Goal: Transaction & Acquisition: Purchase product/service

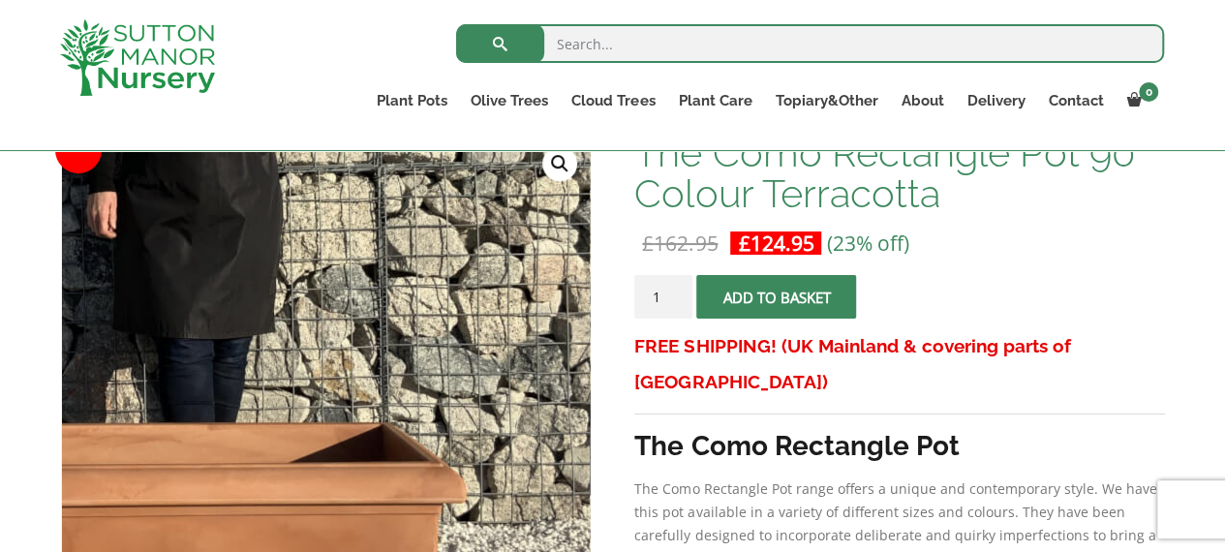
scroll to position [305, 0]
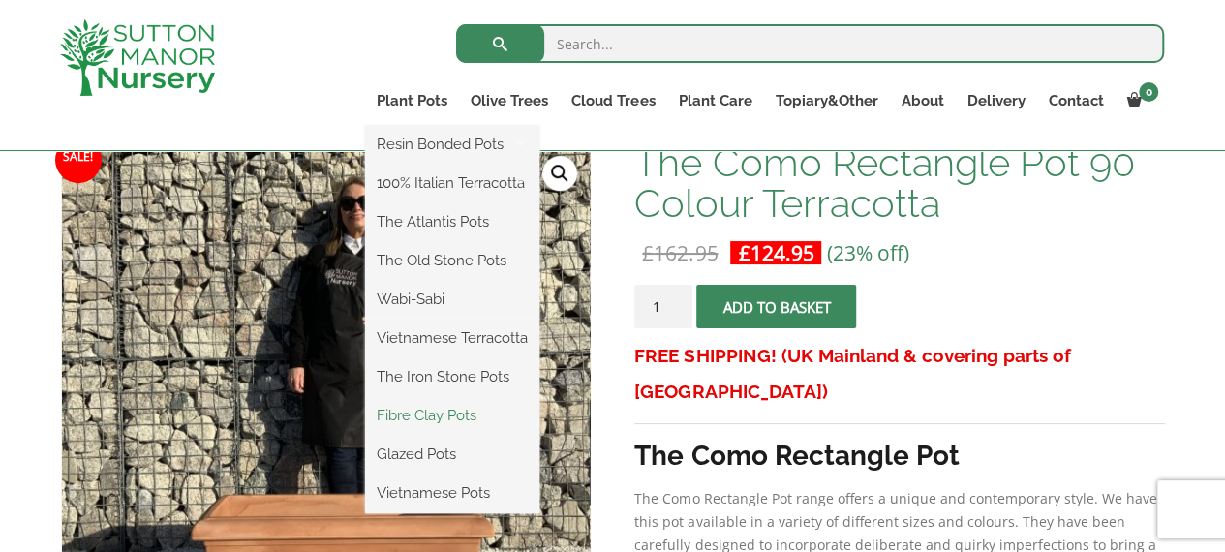
click at [417, 413] on link "Fibre Clay Pots" at bounding box center [452, 415] width 174 height 29
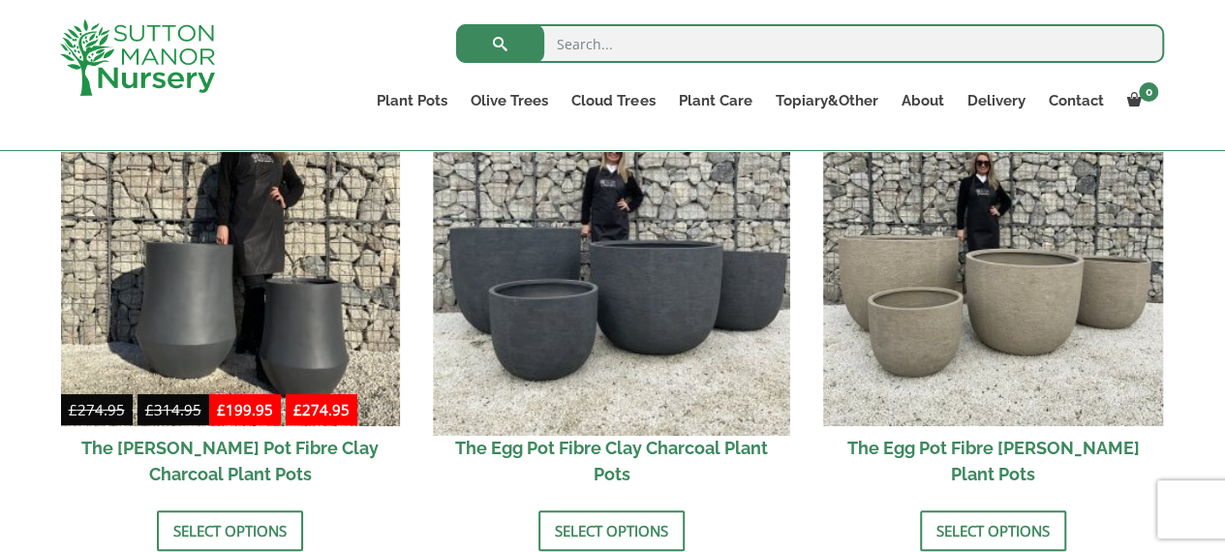
scroll to position [675, 0]
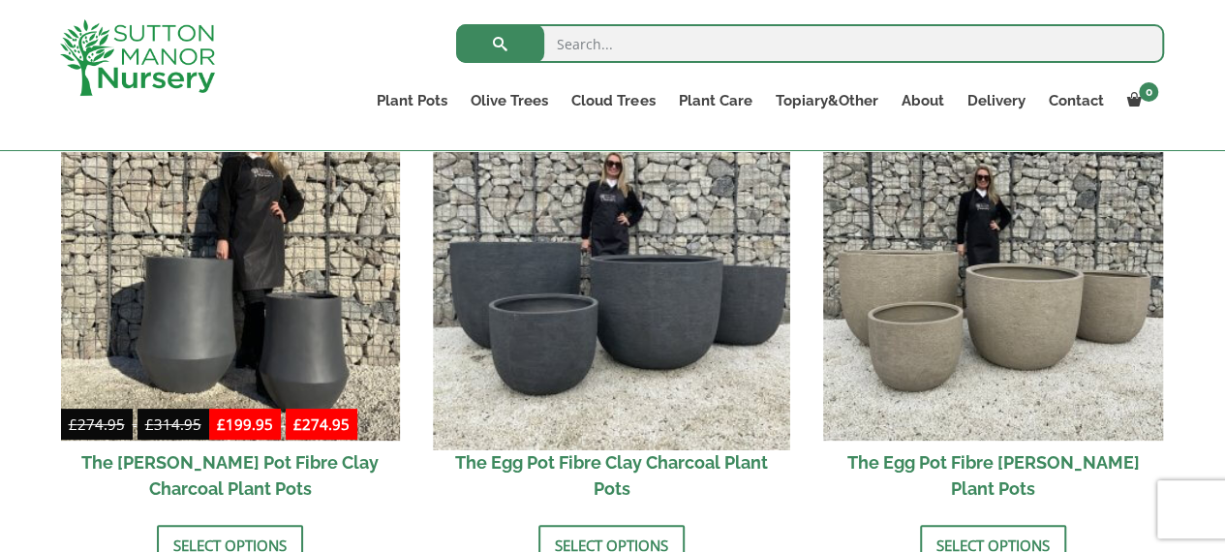
click at [600, 287] on img at bounding box center [612, 271] width 356 height 356
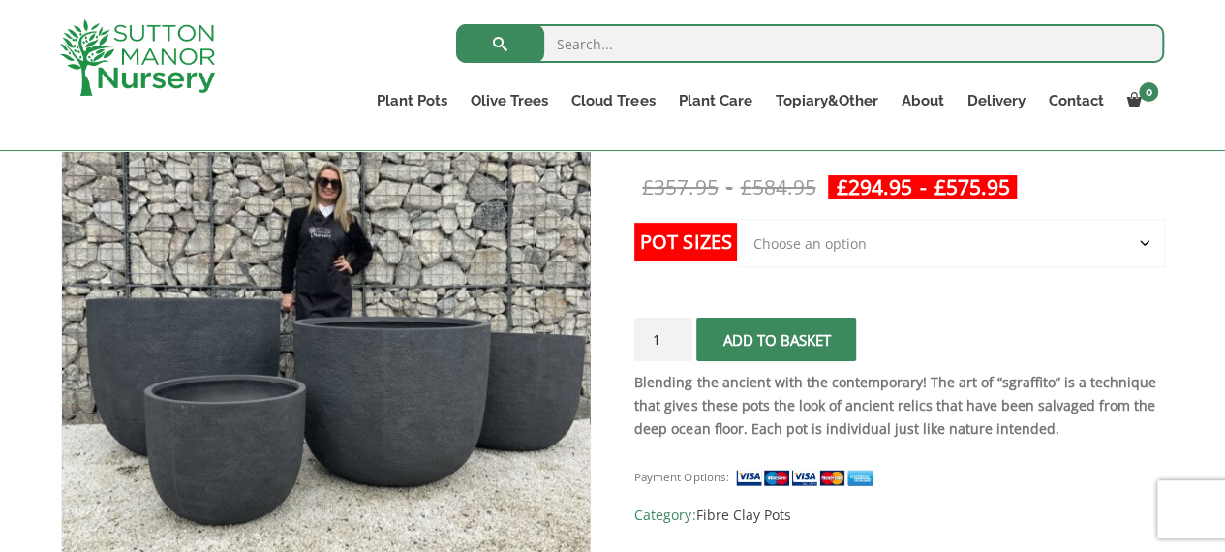
scroll to position [317, 0]
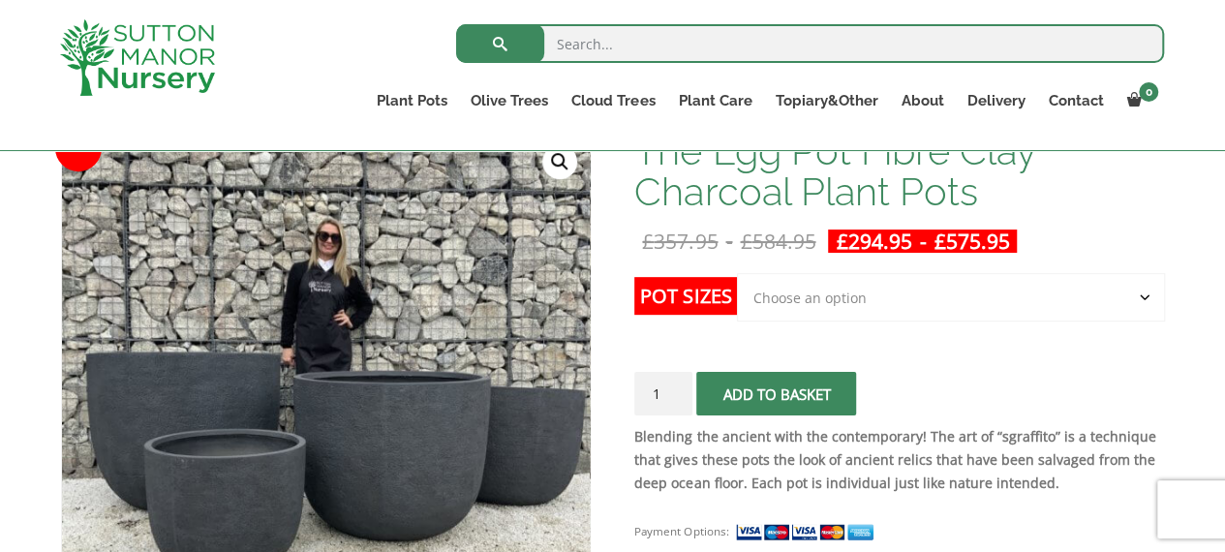
click at [1143, 300] on select "Choose an option Click here to buy the 5th To Largest Pot In The Picture Click …" at bounding box center [950, 297] width 427 height 48
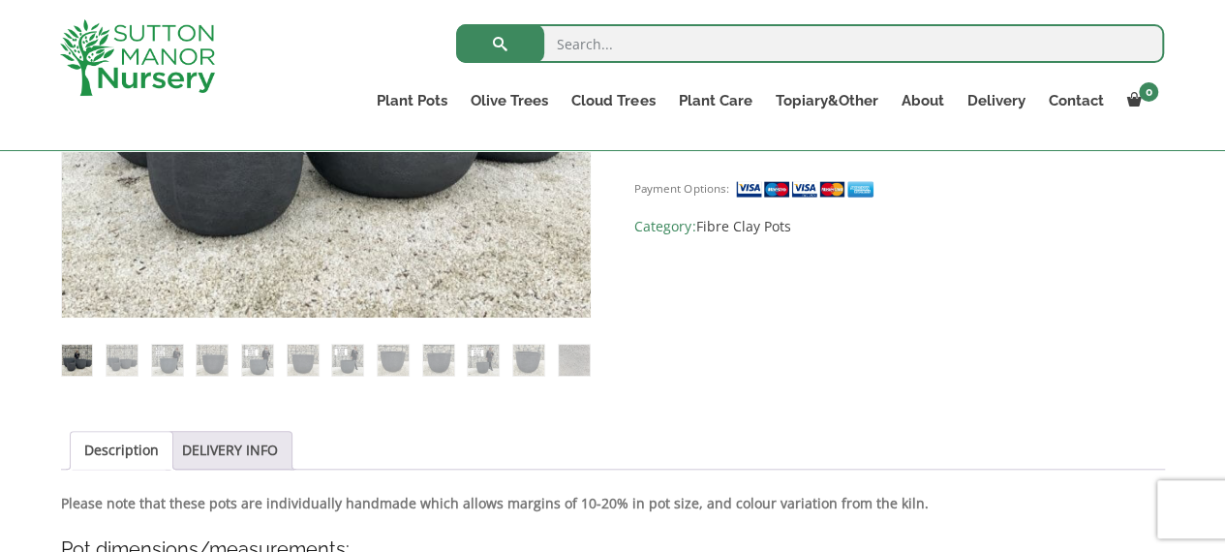
scroll to position [661, 0]
click at [486, 361] on img at bounding box center [483, 359] width 31 height 31
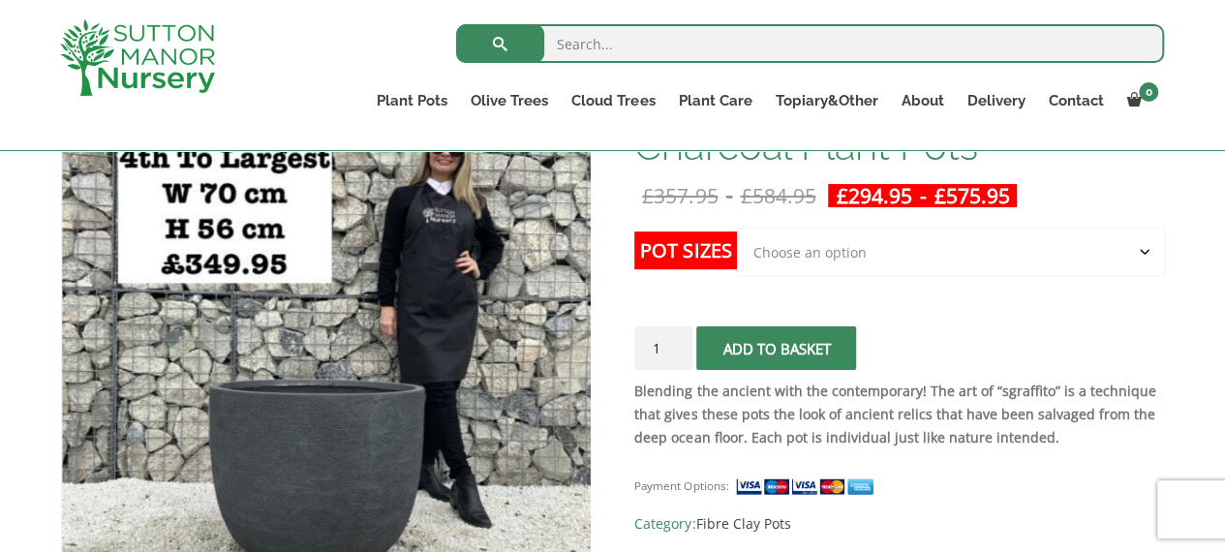
scroll to position [360, 0]
